Goal: Task Accomplishment & Management: Manage account settings

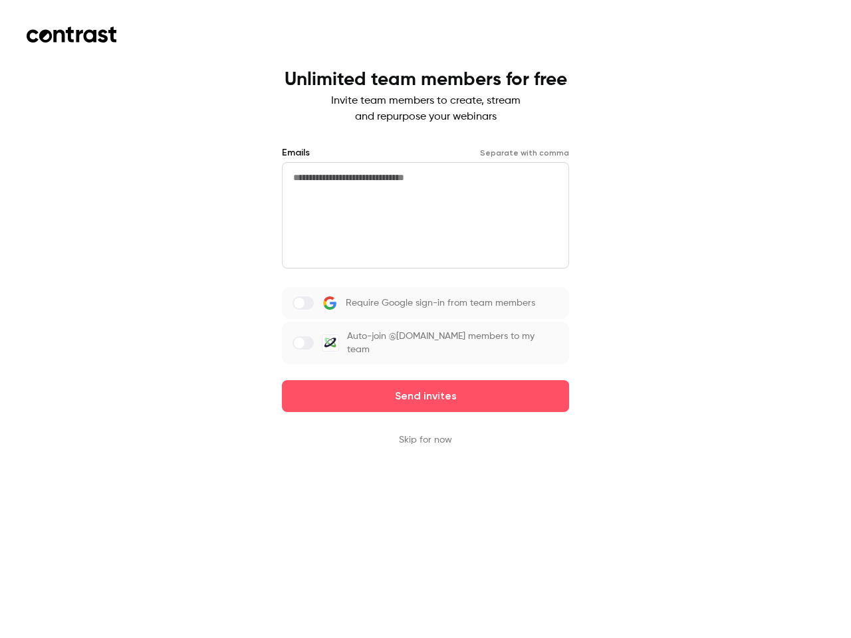
click at [426, 319] on div "Require Google sign-in from team members Auto-join @[DOMAIN_NAME] members to my…" at bounding box center [425, 325] width 287 height 77
click at [426, 387] on button "Send invites" at bounding box center [425, 396] width 287 height 32
